Goal: Information Seeking & Learning: Find specific fact

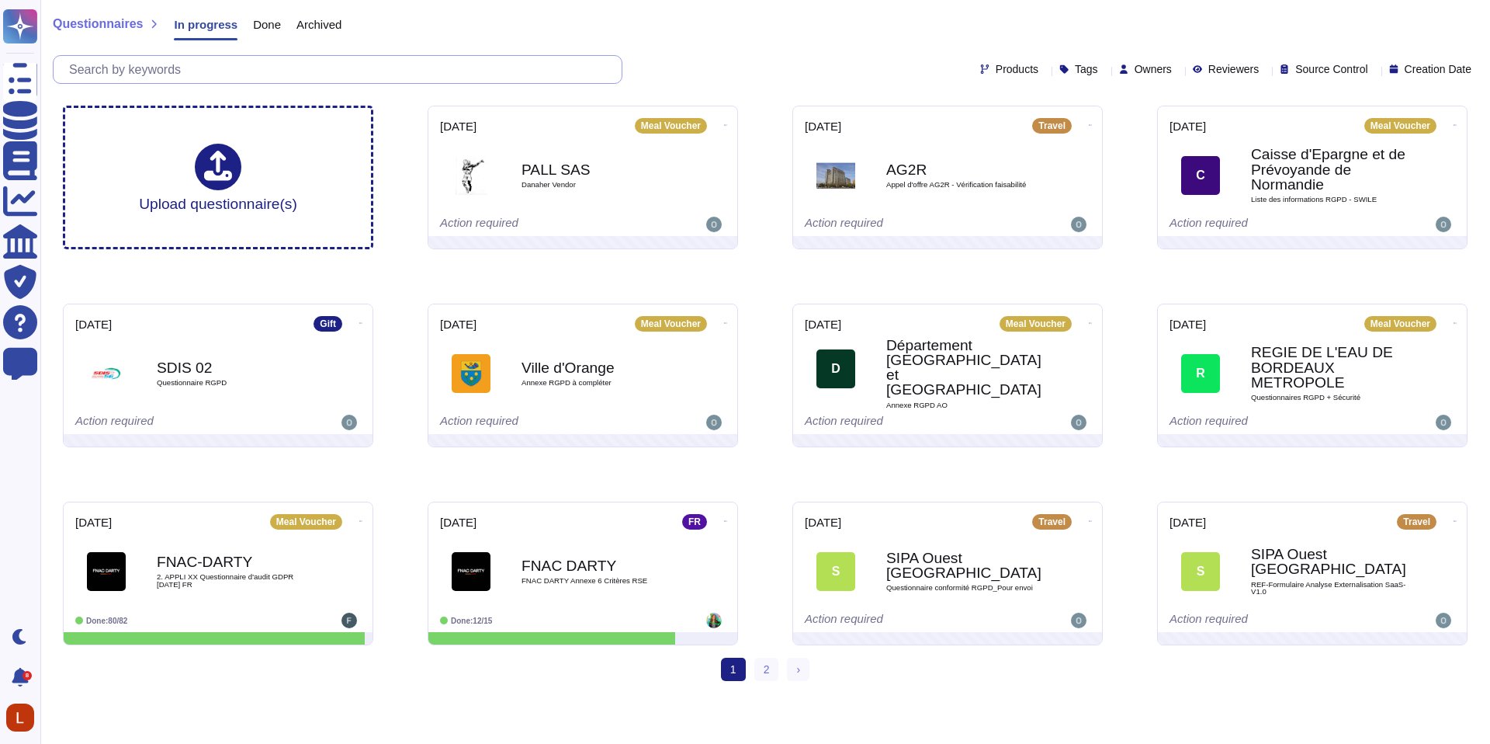
click at [349, 68] on input "text" at bounding box center [341, 69] width 560 height 27
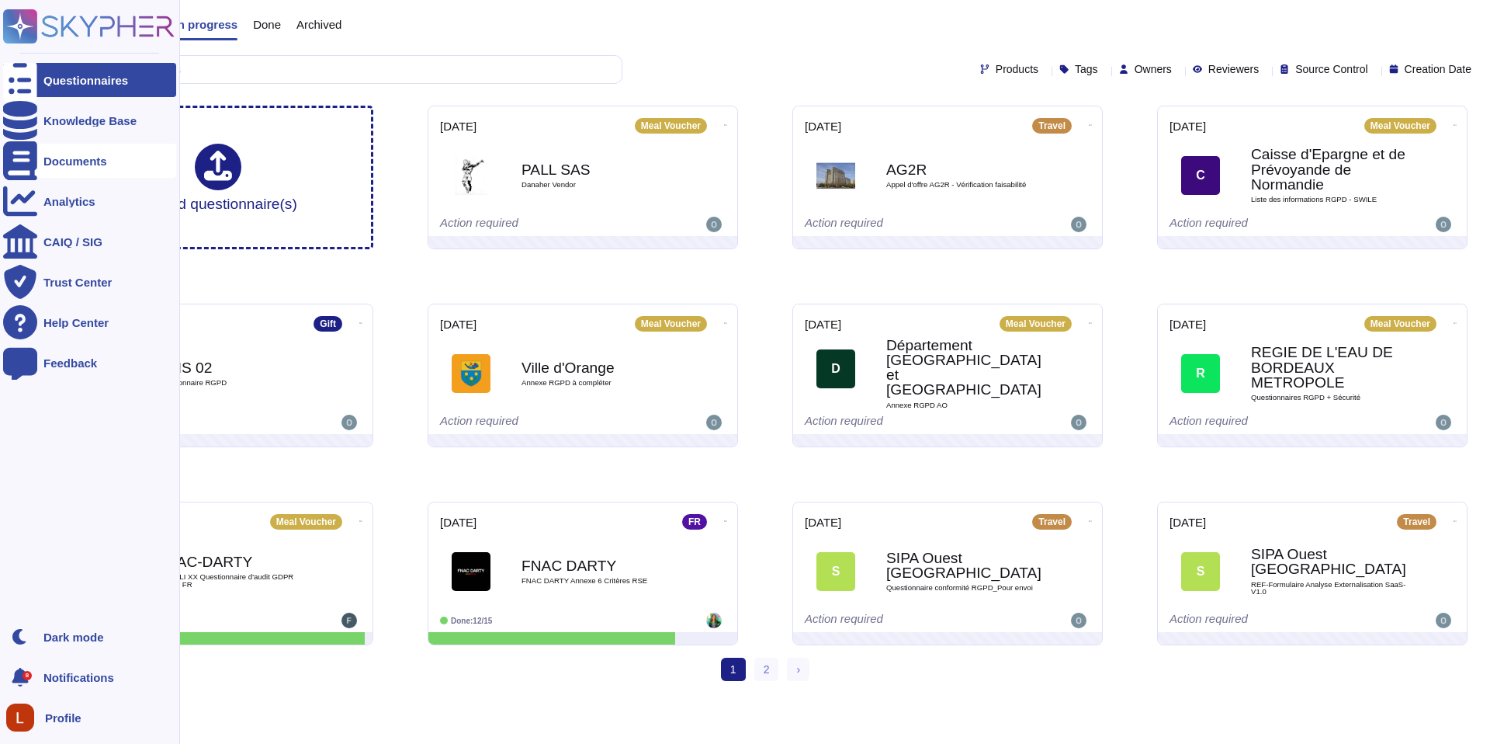
click at [30, 166] on div at bounding box center [20, 161] width 34 height 34
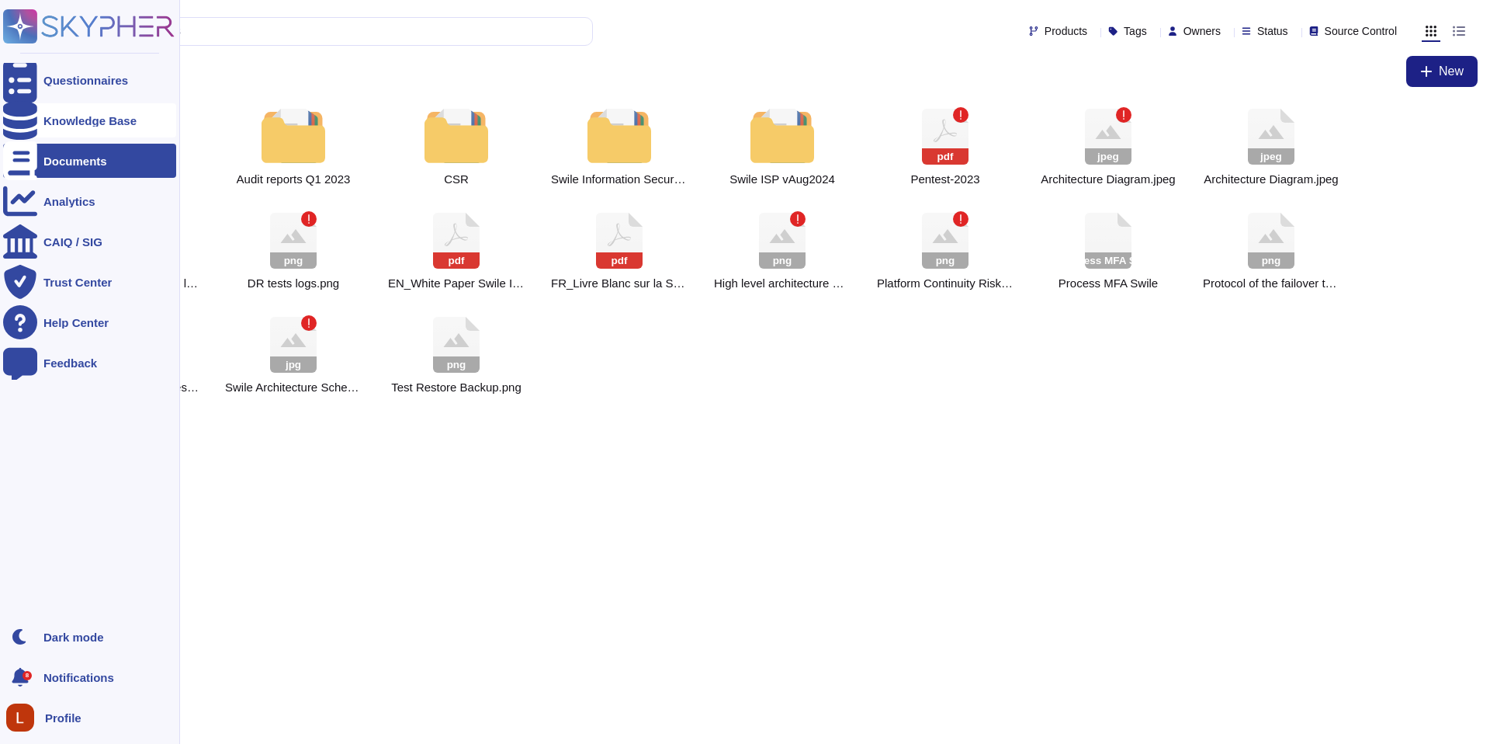
click at [123, 115] on div "Knowledge Base" at bounding box center [89, 121] width 93 height 12
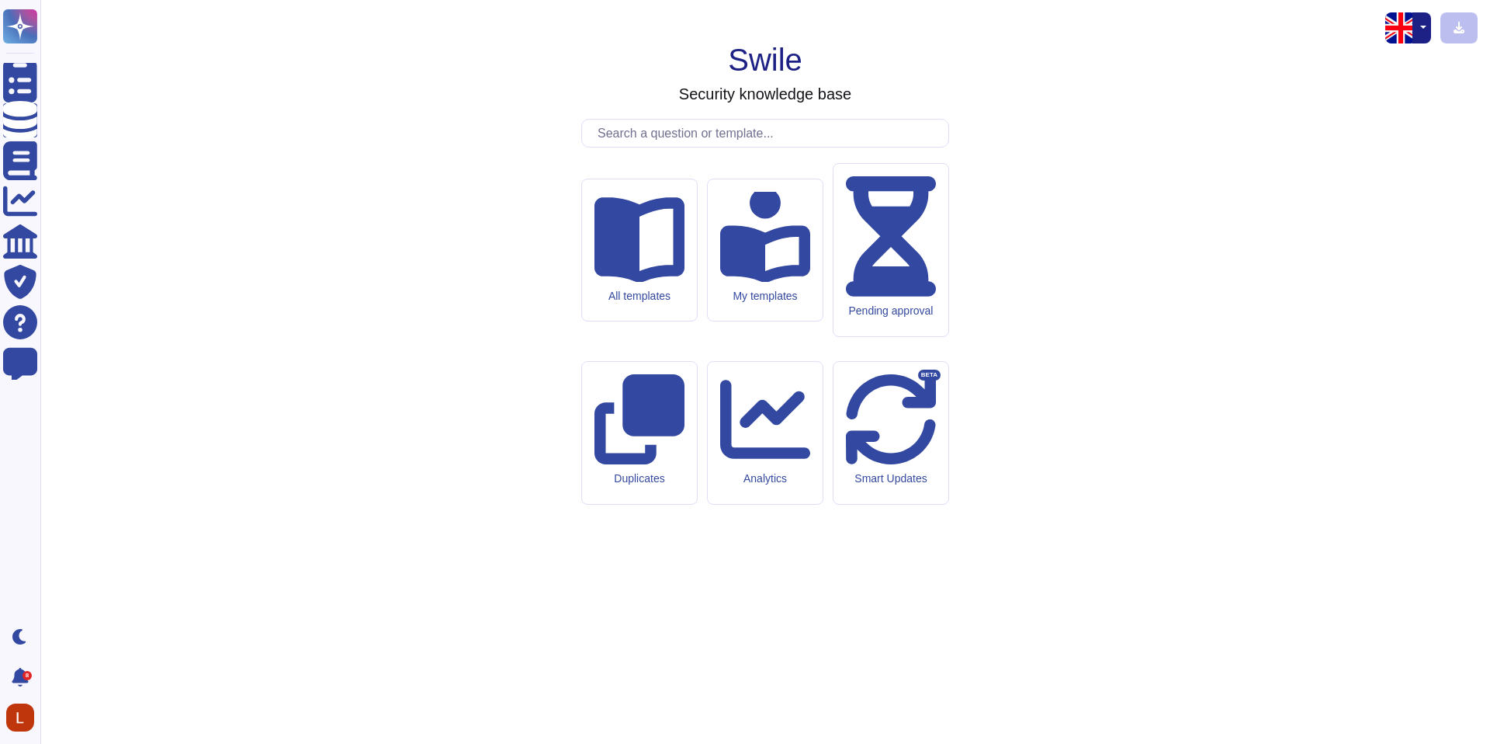
click at [687, 147] on input "text" at bounding box center [769, 133] width 359 height 27
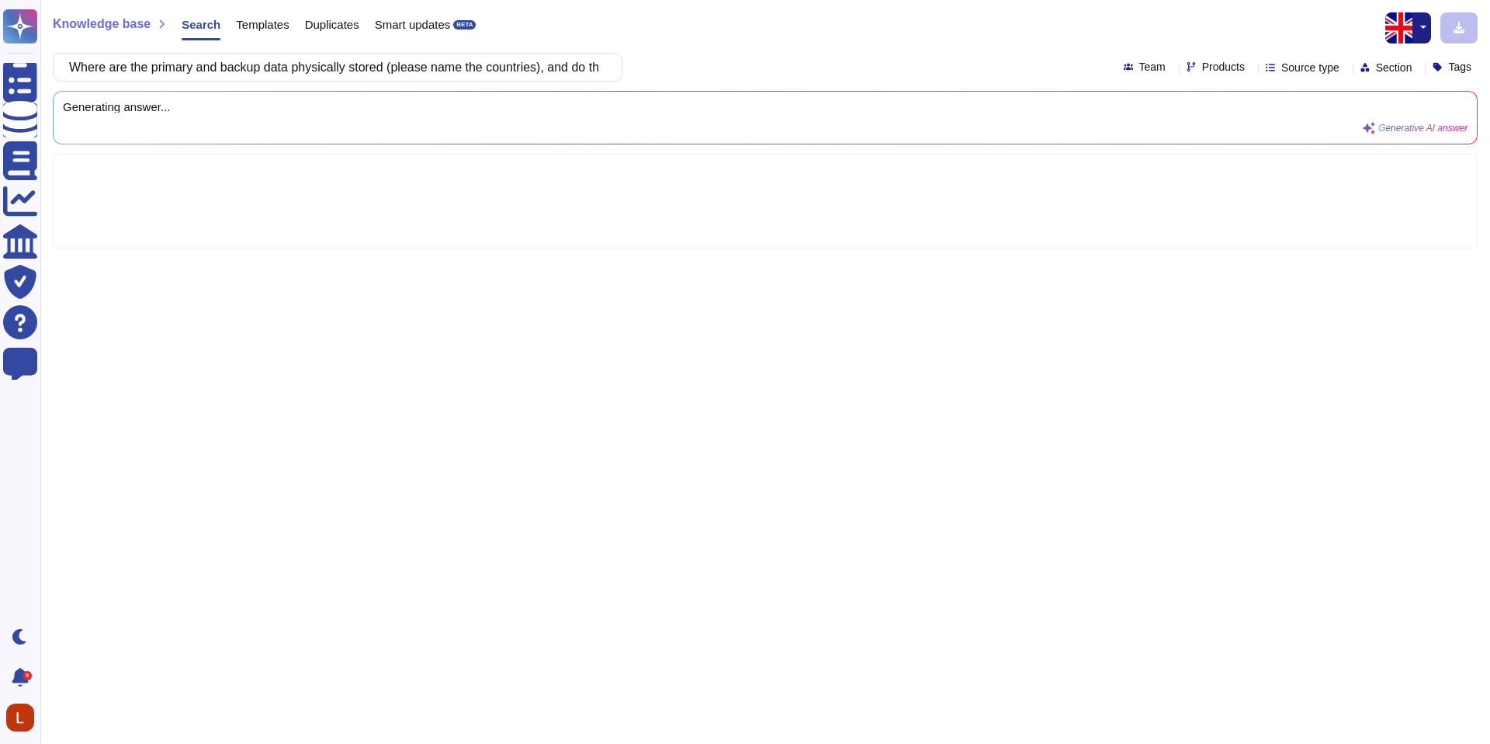
scroll to position [0, 392]
click at [426, 113] on div "Generating answer... Generative AI answer" at bounding box center [735, 117] width 1345 height 33
click at [425, 121] on div "Generating answer... Generative AI answer" at bounding box center [735, 117] width 1345 height 33
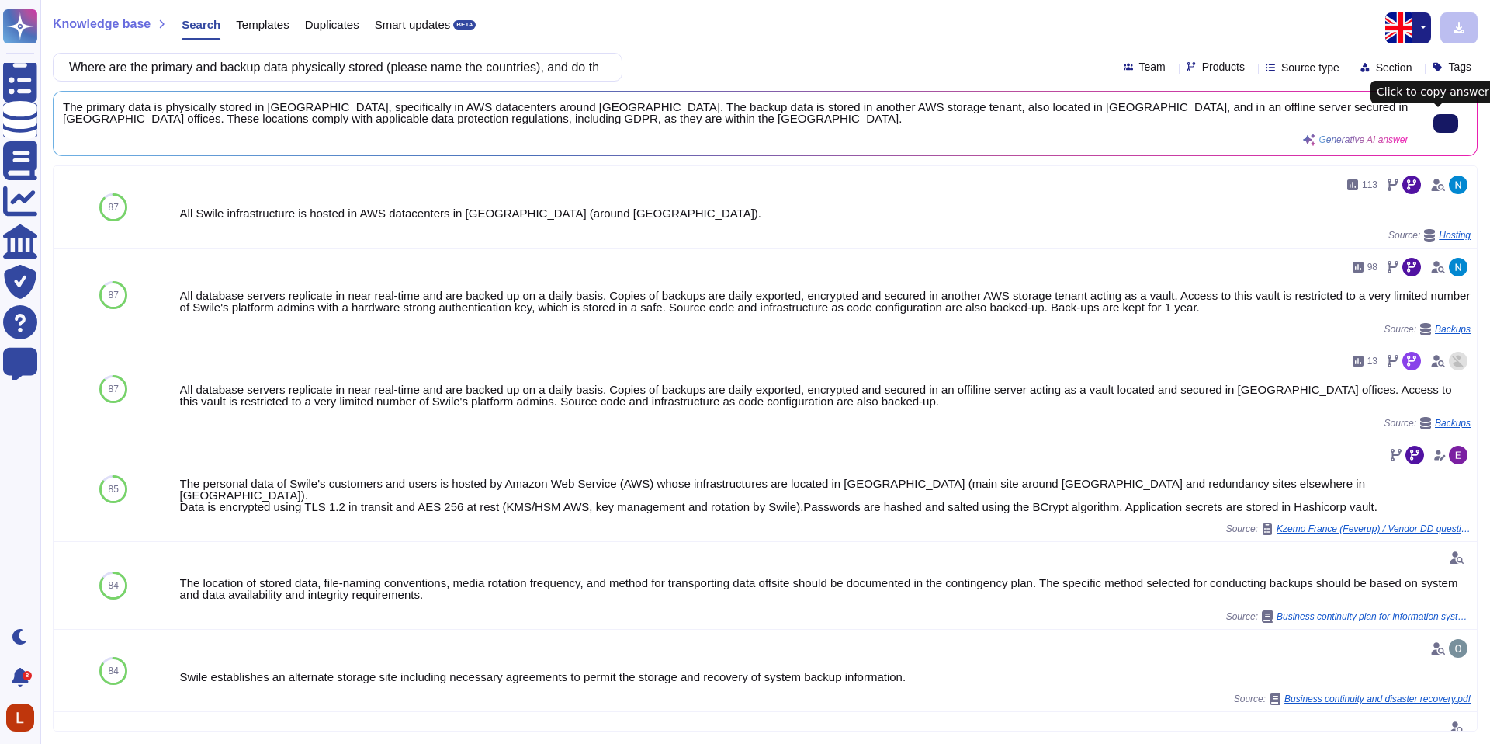
click at [1446, 123] on icon at bounding box center [1446, 123] width 0 height 0
drag, startPoint x: 85, startPoint y: 68, endPoint x: 792, endPoint y: 84, distance: 707.3
click at [792, 84] on div "Knowledge base Search Templates Duplicates Smart updates BETA Where are the pri…" at bounding box center [765, 372] width 1450 height 744
paste input "Is there any transfer of data outside of [GEOGRAPHIC_DATA]"
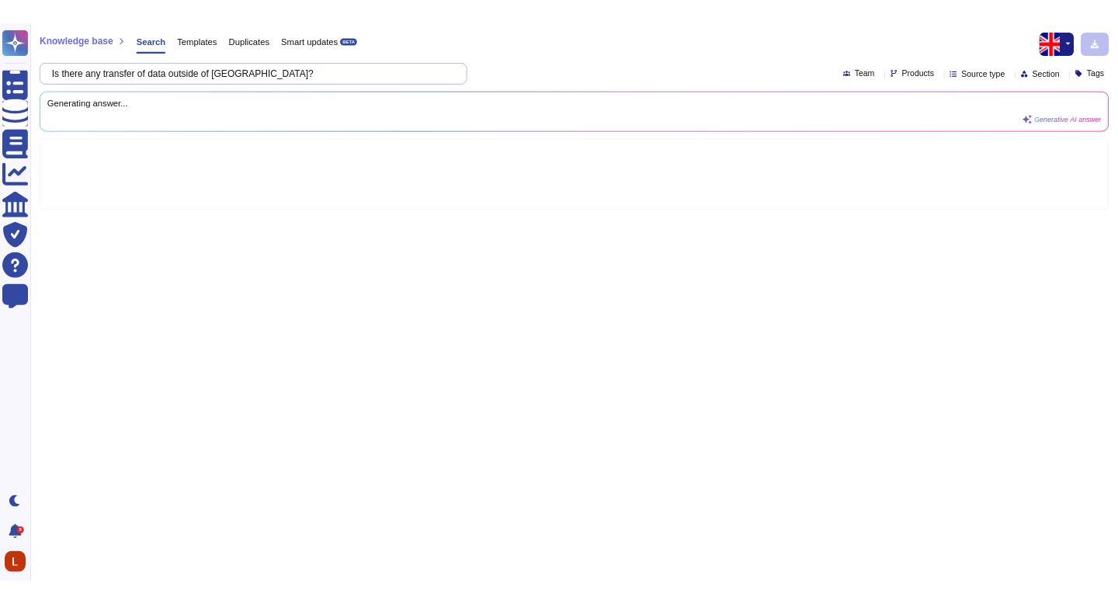
scroll to position [0, 0]
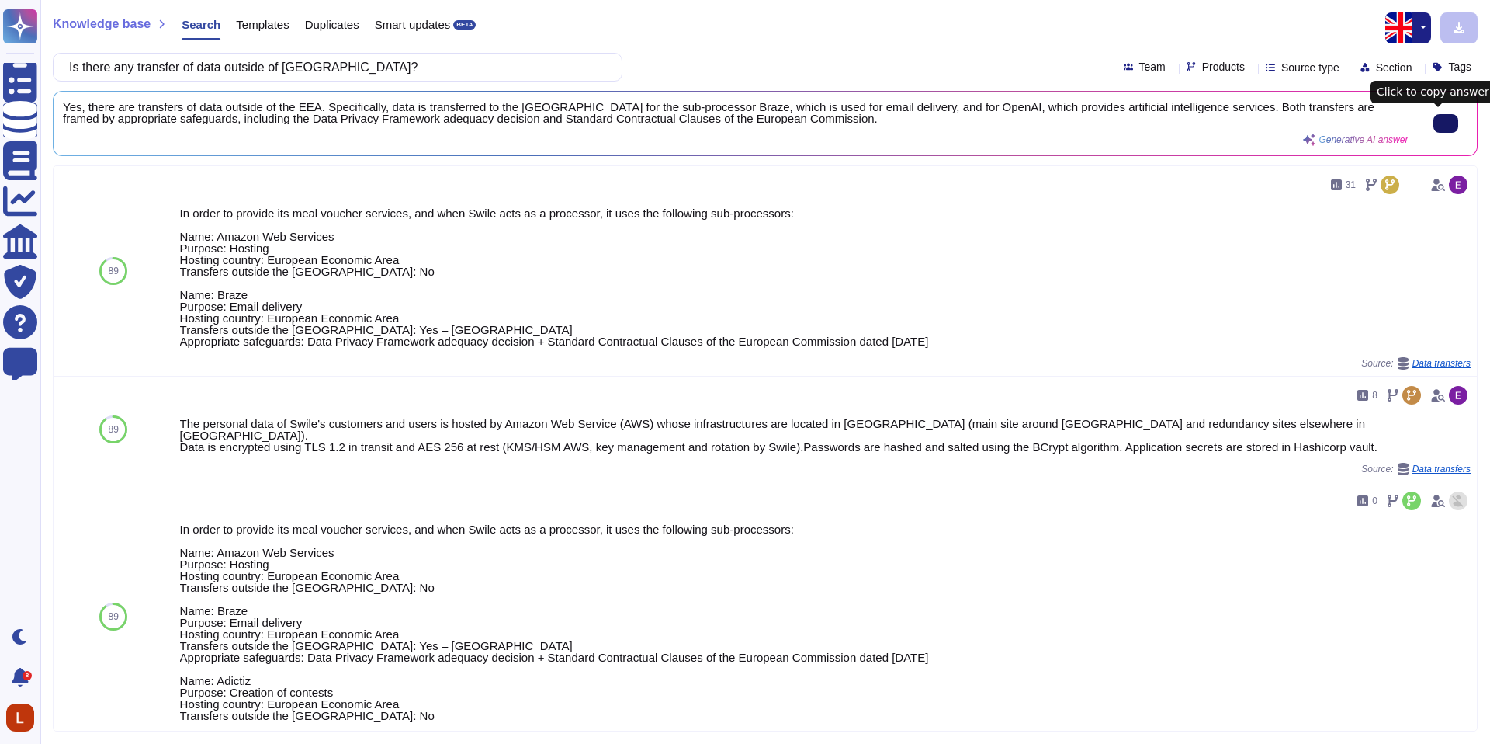
click at [1446, 123] on icon at bounding box center [1446, 123] width 0 height 0
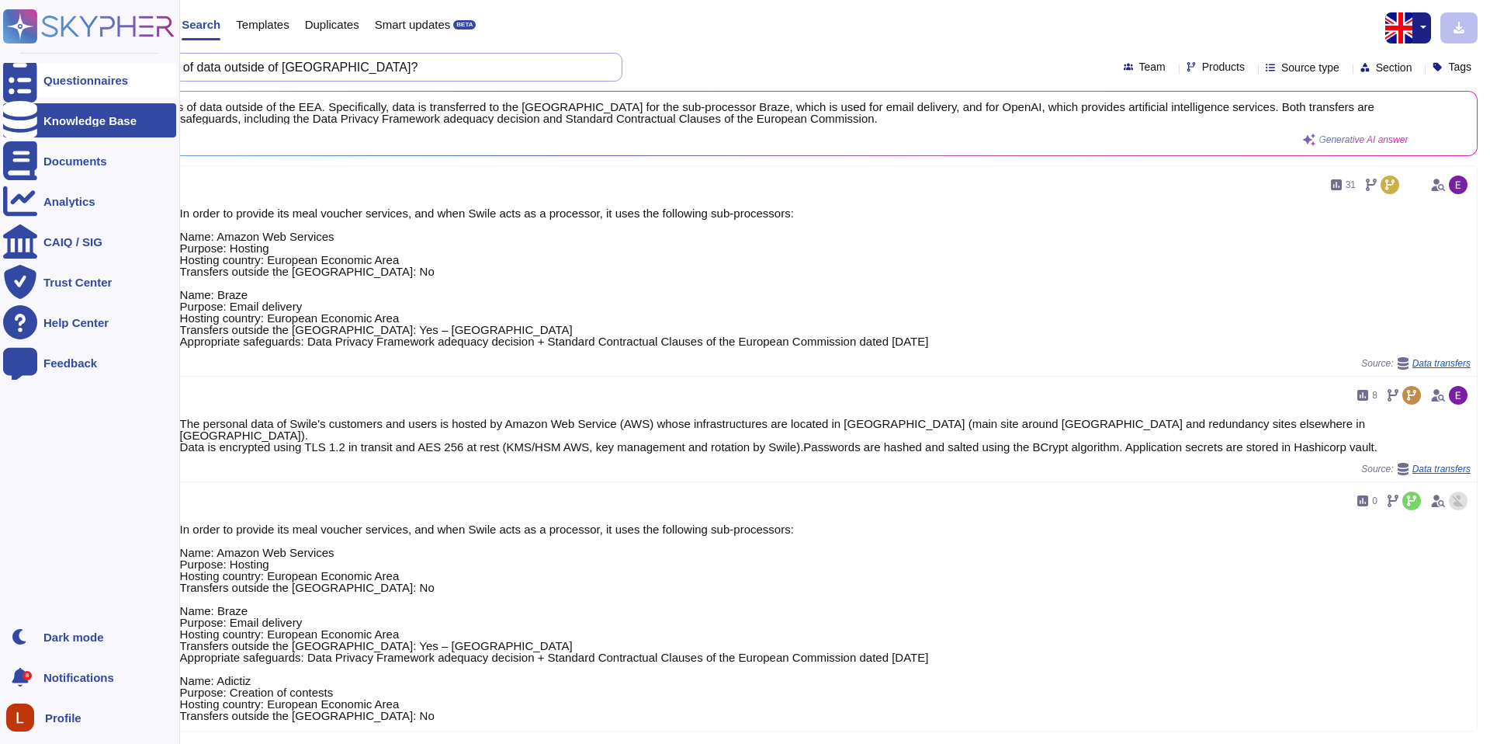
drag, startPoint x: 320, startPoint y: 64, endPoint x: 21, endPoint y: 66, distance: 298.9
click at [21, 66] on div "Questionnaires Knowledge Base Documents Analytics CAIQ / SIG Trust Center Help …" at bounding box center [745, 372] width 1490 height 744
paste input "tested business continuity plan (BCP) in place for cloud service disruptions"
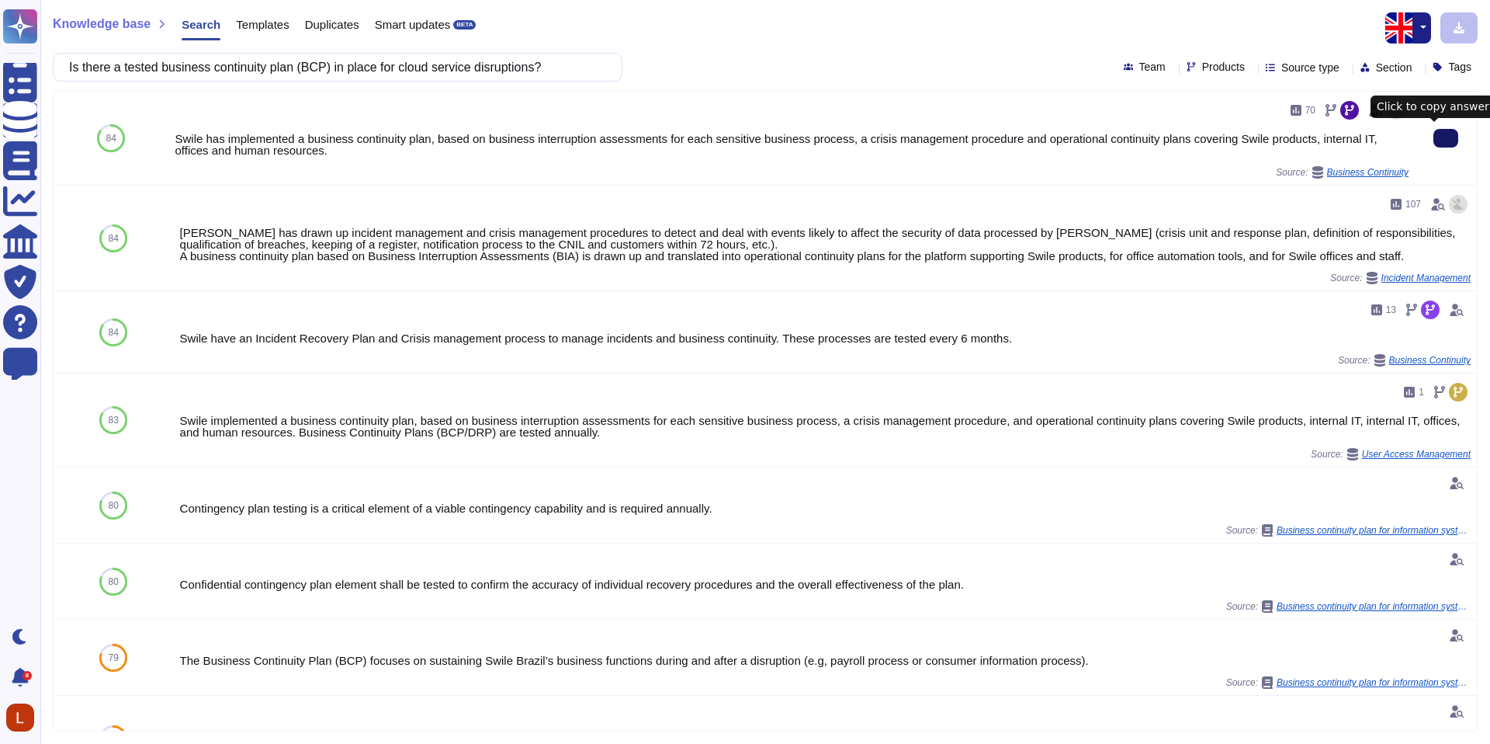
type input "Is there a tested business continuity plan (BCP) in place for cloud service dis…"
click at [1434, 138] on button at bounding box center [1446, 138] width 25 height 19
